Goal: Task Accomplishment & Management: Use online tool/utility

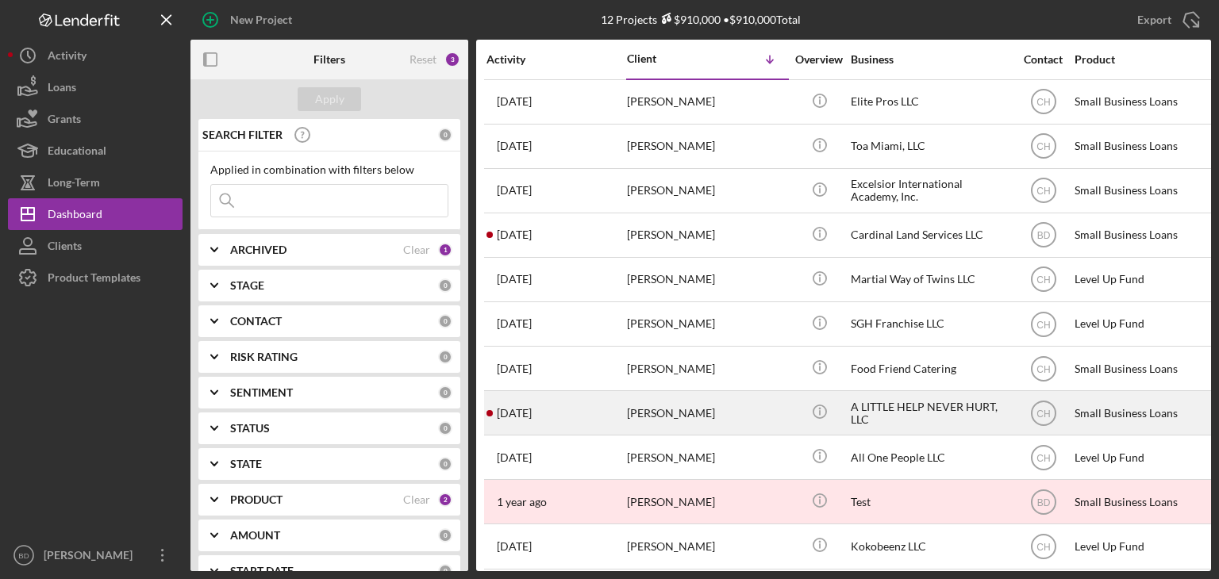
scroll to position [63, 0]
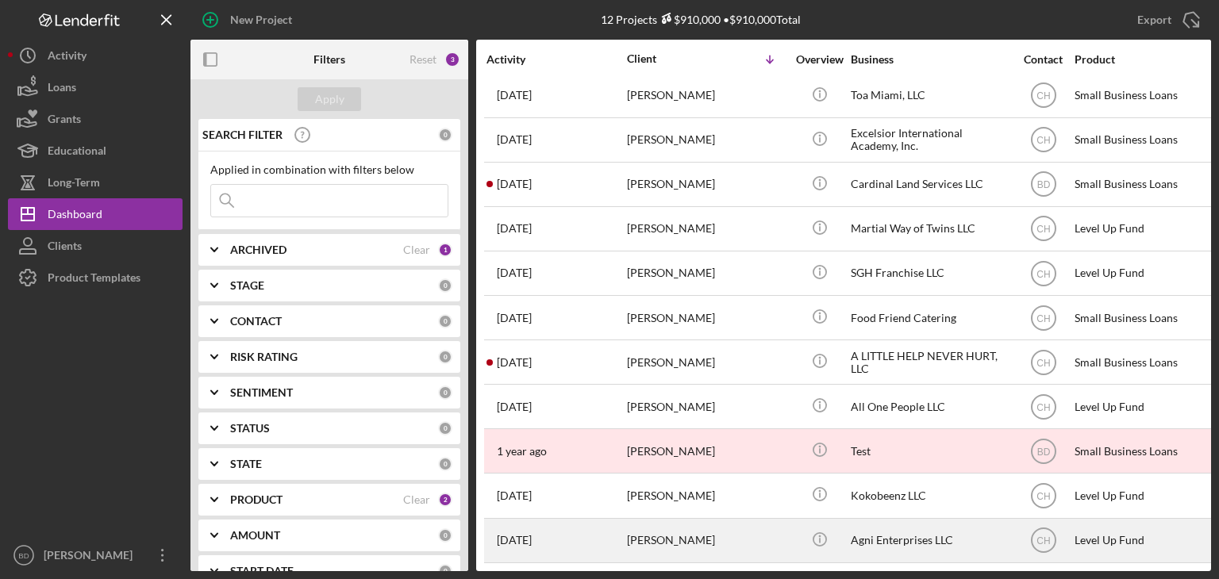
click at [679, 532] on div "[PERSON_NAME]" at bounding box center [706, 541] width 159 height 42
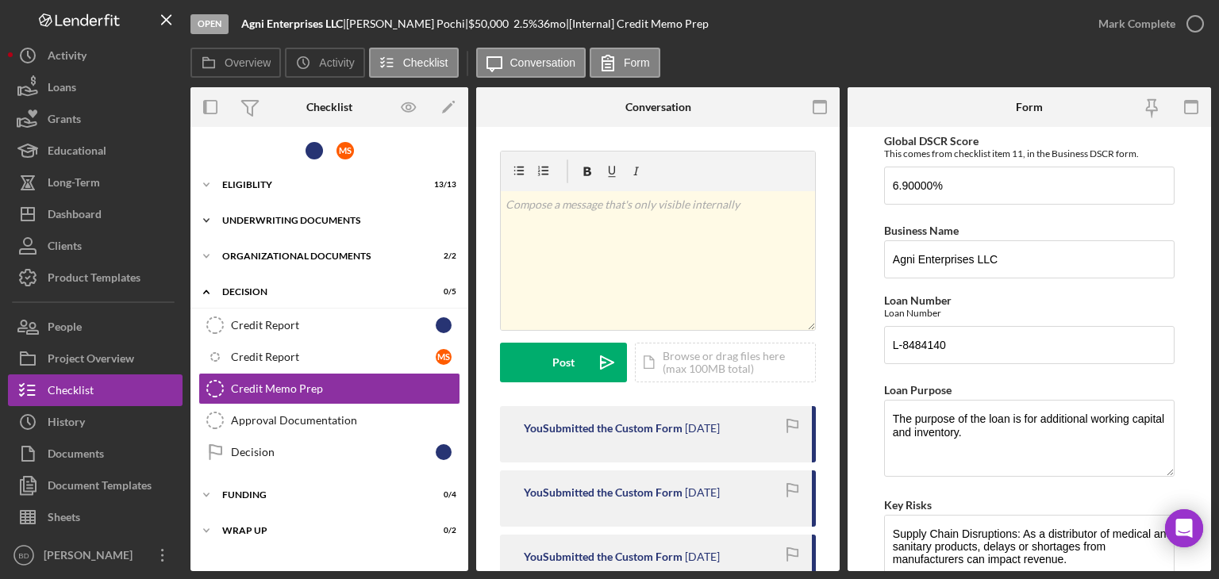
click at [259, 217] on div "Underwriting Documents" at bounding box center [335, 221] width 226 height 10
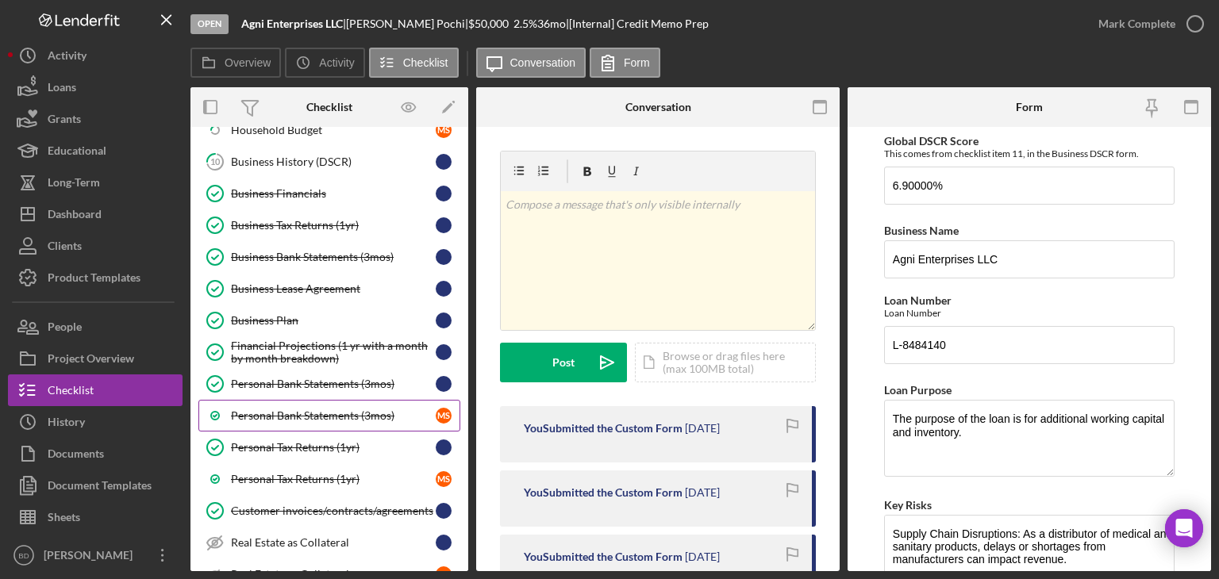
scroll to position [159, 0]
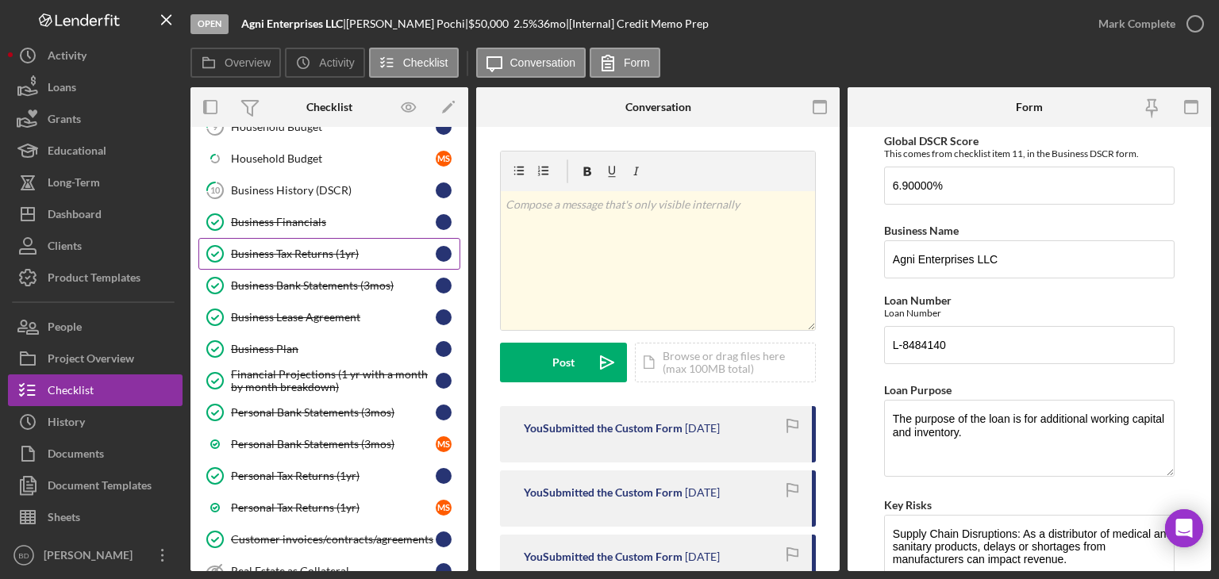
click at [287, 248] on div "Business Tax Returns (1yr)" at bounding box center [333, 254] width 205 height 13
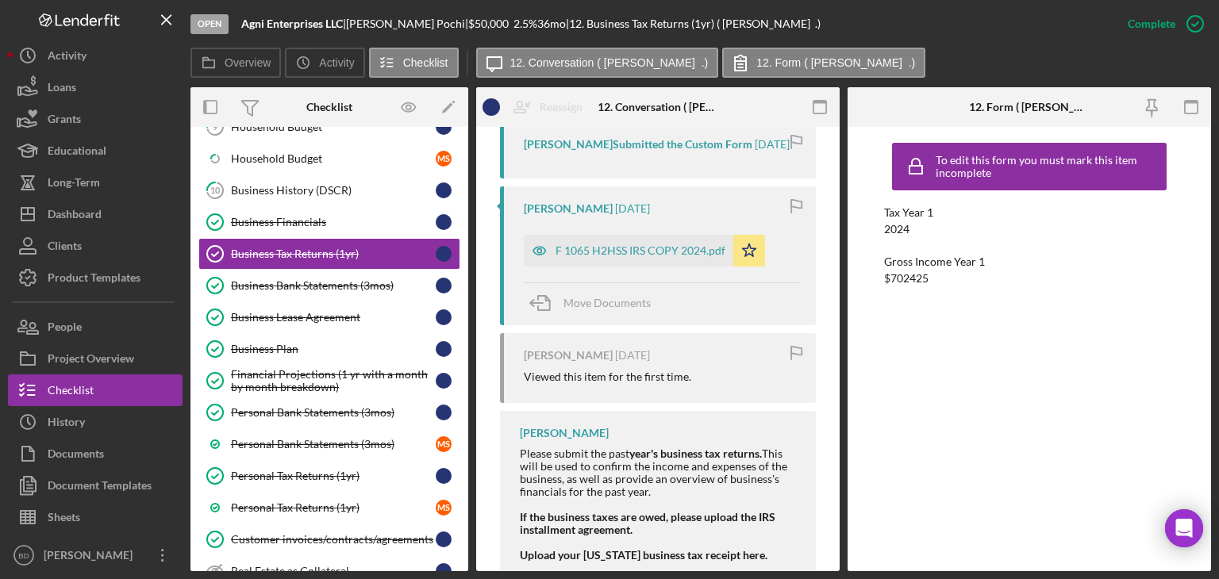
scroll to position [635, 0]
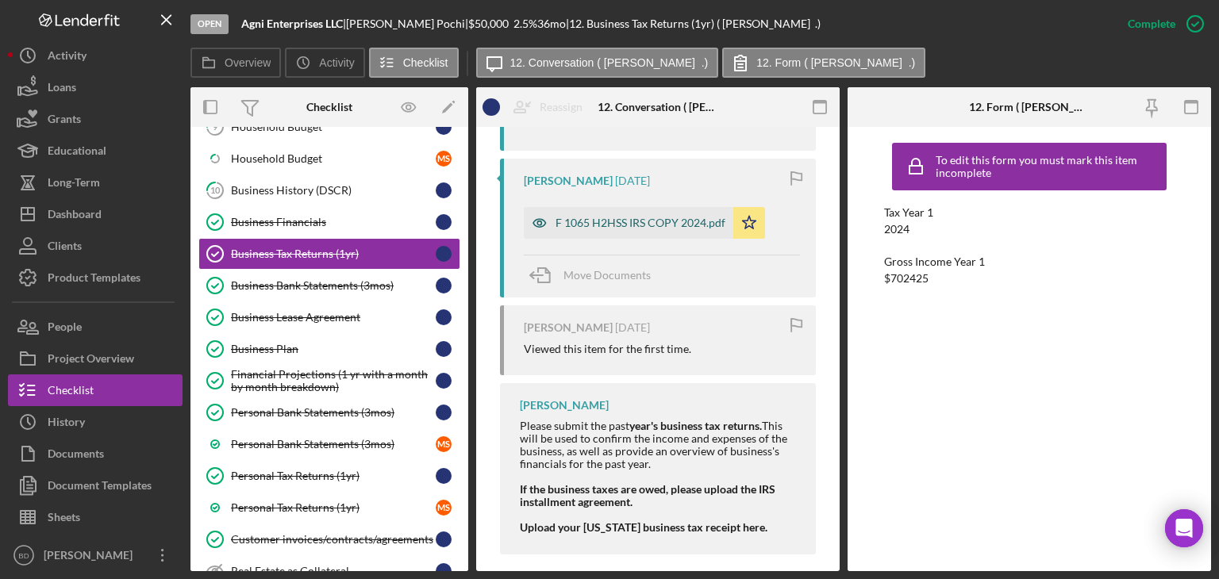
click at [540, 228] on icon "button" at bounding box center [539, 224] width 13 height 8
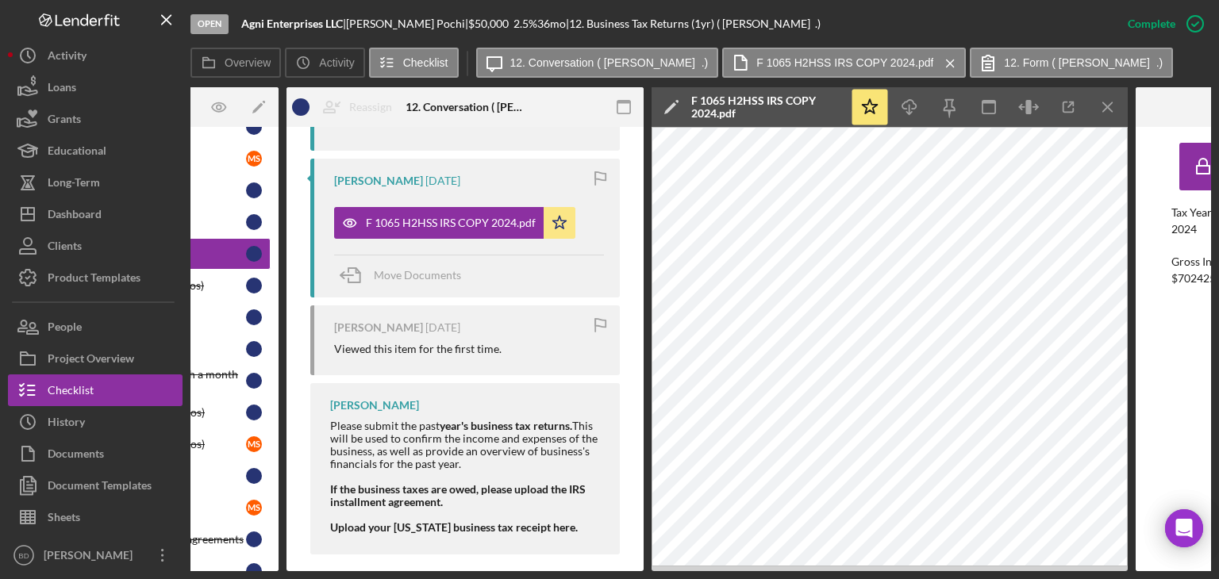
scroll to position [0, 279]
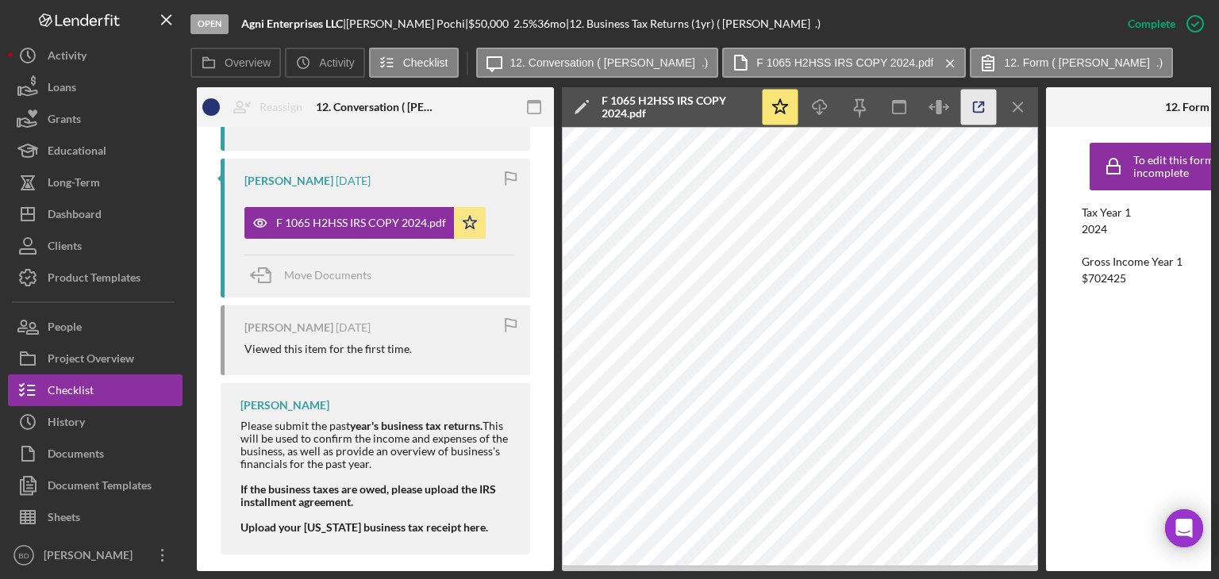
click at [980, 105] on line "button" at bounding box center [981, 104] width 5 height 5
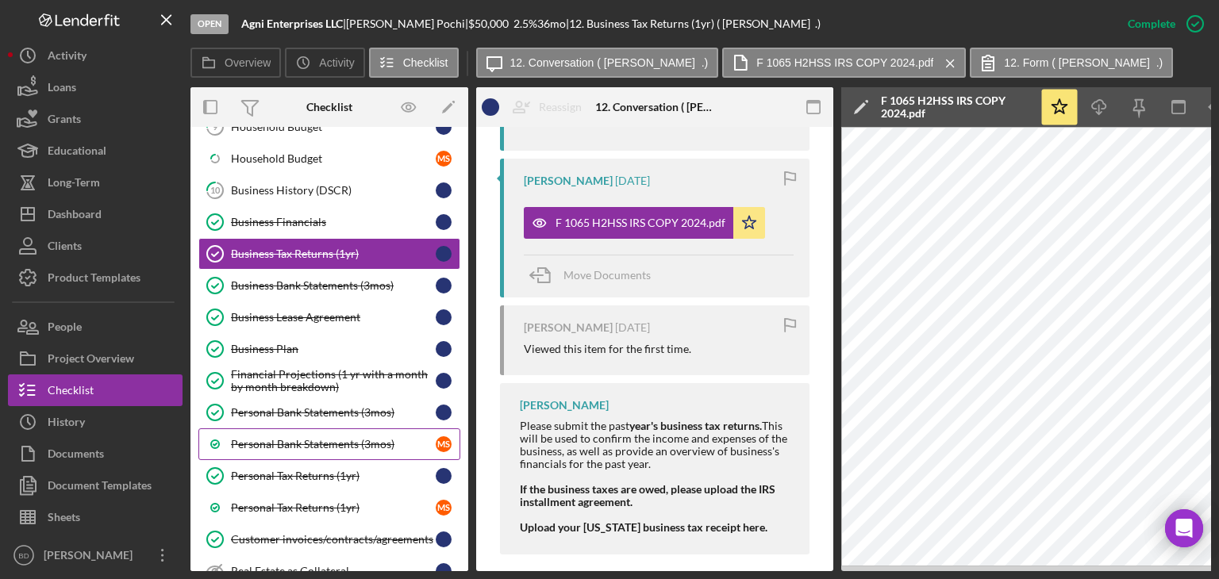
scroll to position [238, 0]
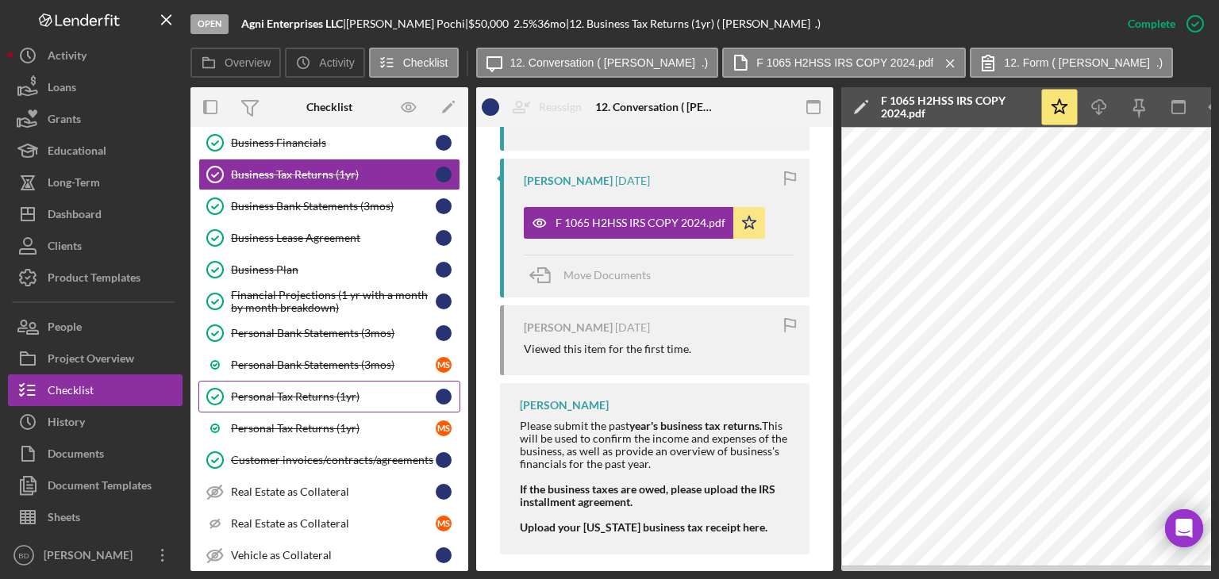
click at [279, 393] on div "Personal Tax Returns (1yr)" at bounding box center [333, 396] width 205 height 13
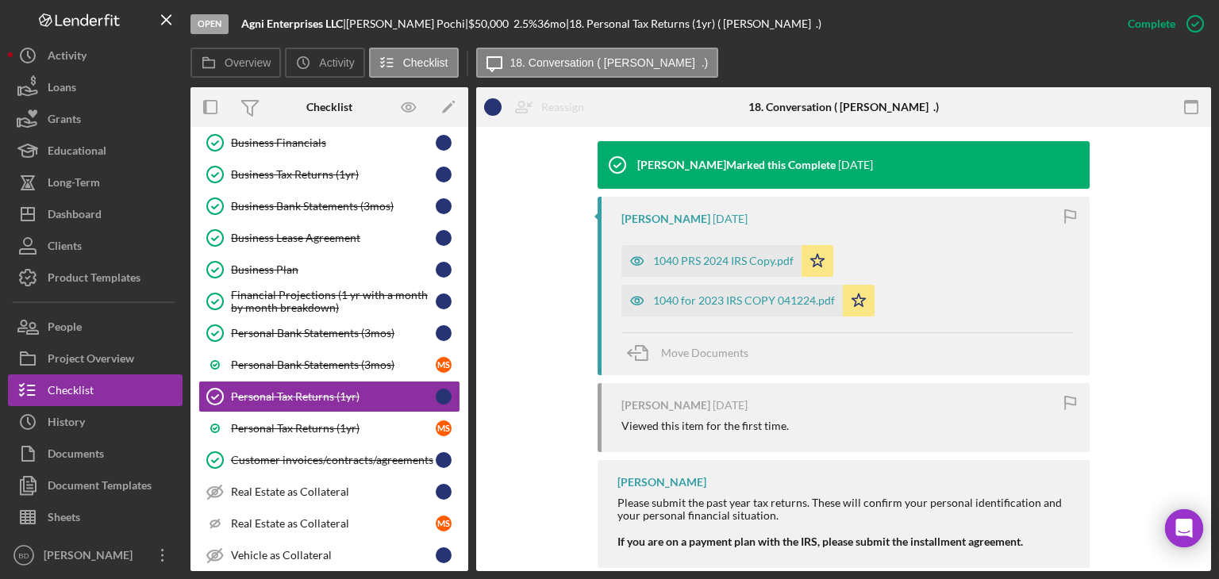
scroll to position [543, 0]
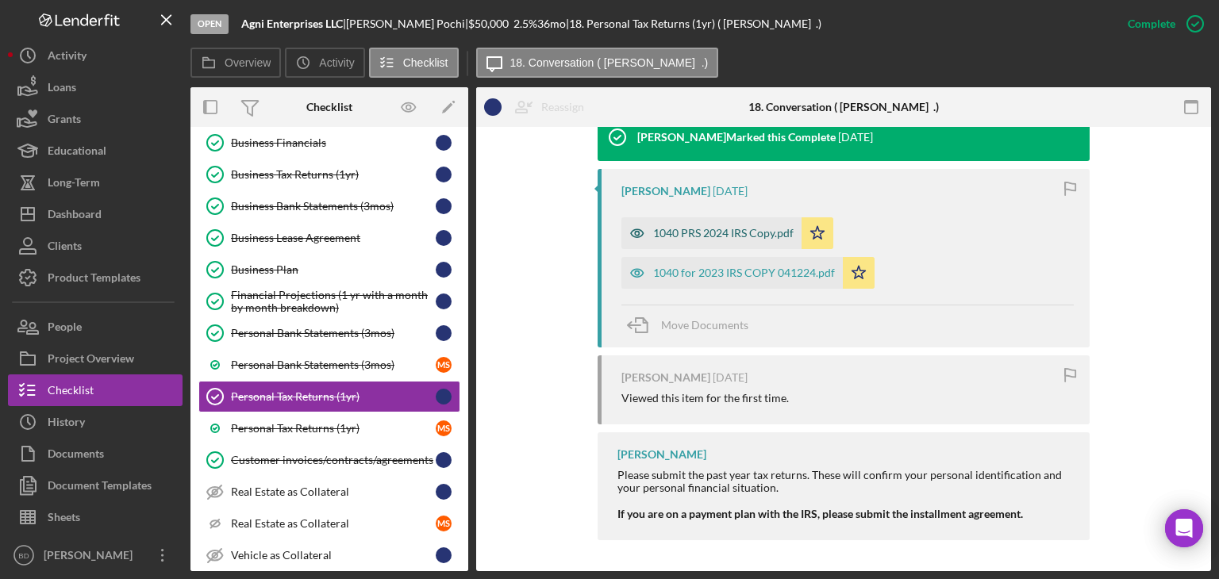
click at [636, 229] on icon "button" at bounding box center [637, 233] width 13 height 8
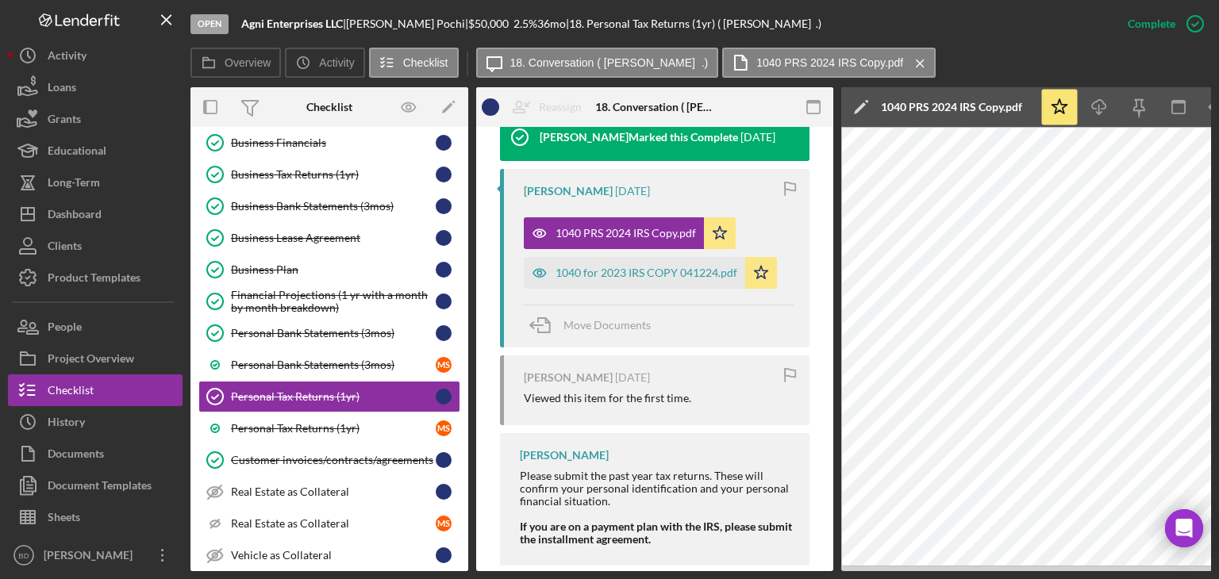
drag, startPoint x: 767, startPoint y: 571, endPoint x: 816, endPoint y: 563, distance: 49.1
click at [245, 390] on div "Overview Internal Workflow Stage Open Icon/Dropdown Arrow Archive (can unarchiv…" at bounding box center [700, 329] width 1021 height 484
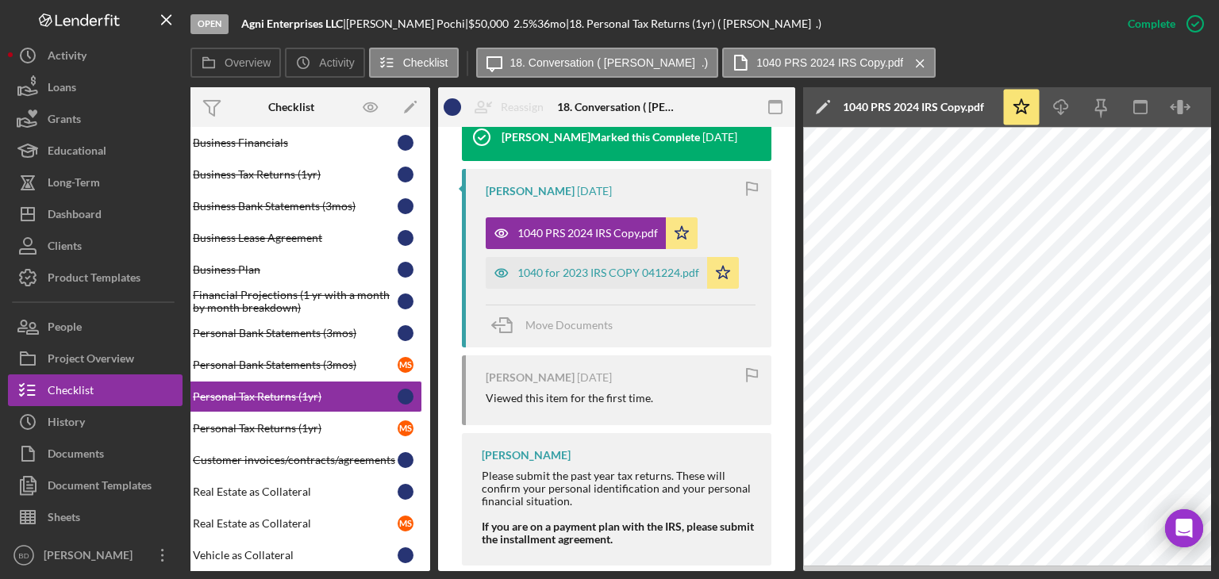
scroll to position [0, 106]
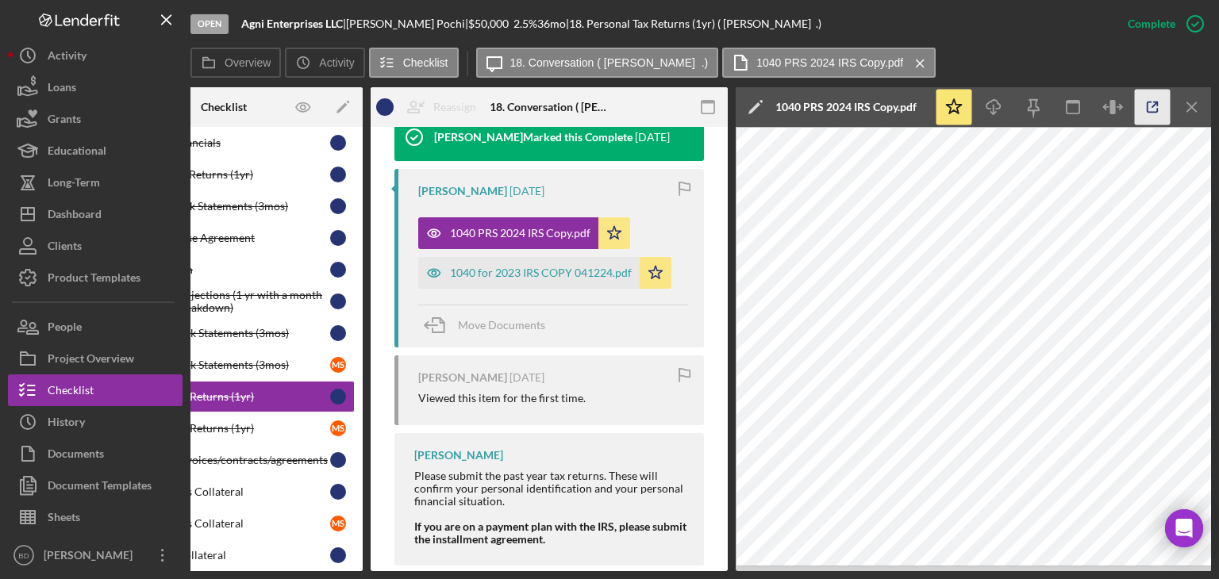
click at [1140, 102] on icon "button" at bounding box center [1153, 108] width 36 height 36
